Goal: Navigation & Orientation: Go to known website

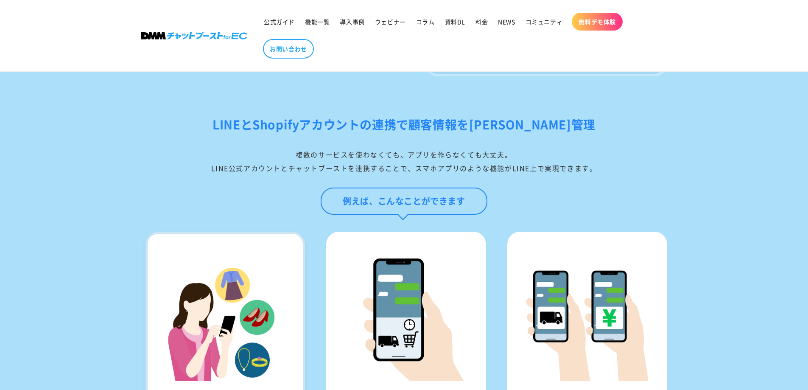
scroll to position [848, 0]
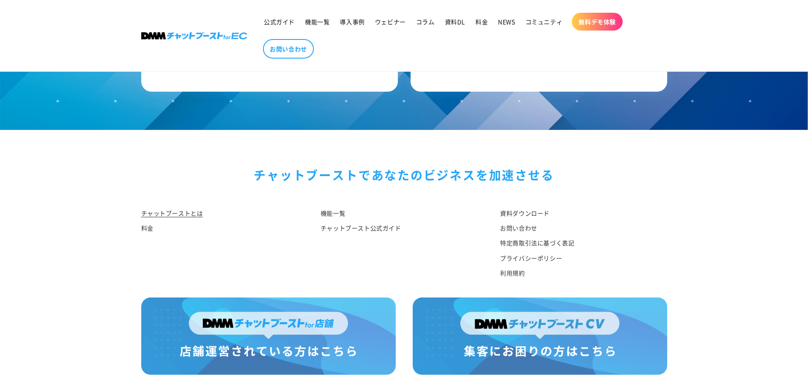
scroll to position [4408, 0]
